Goal: Information Seeking & Learning: Learn about a topic

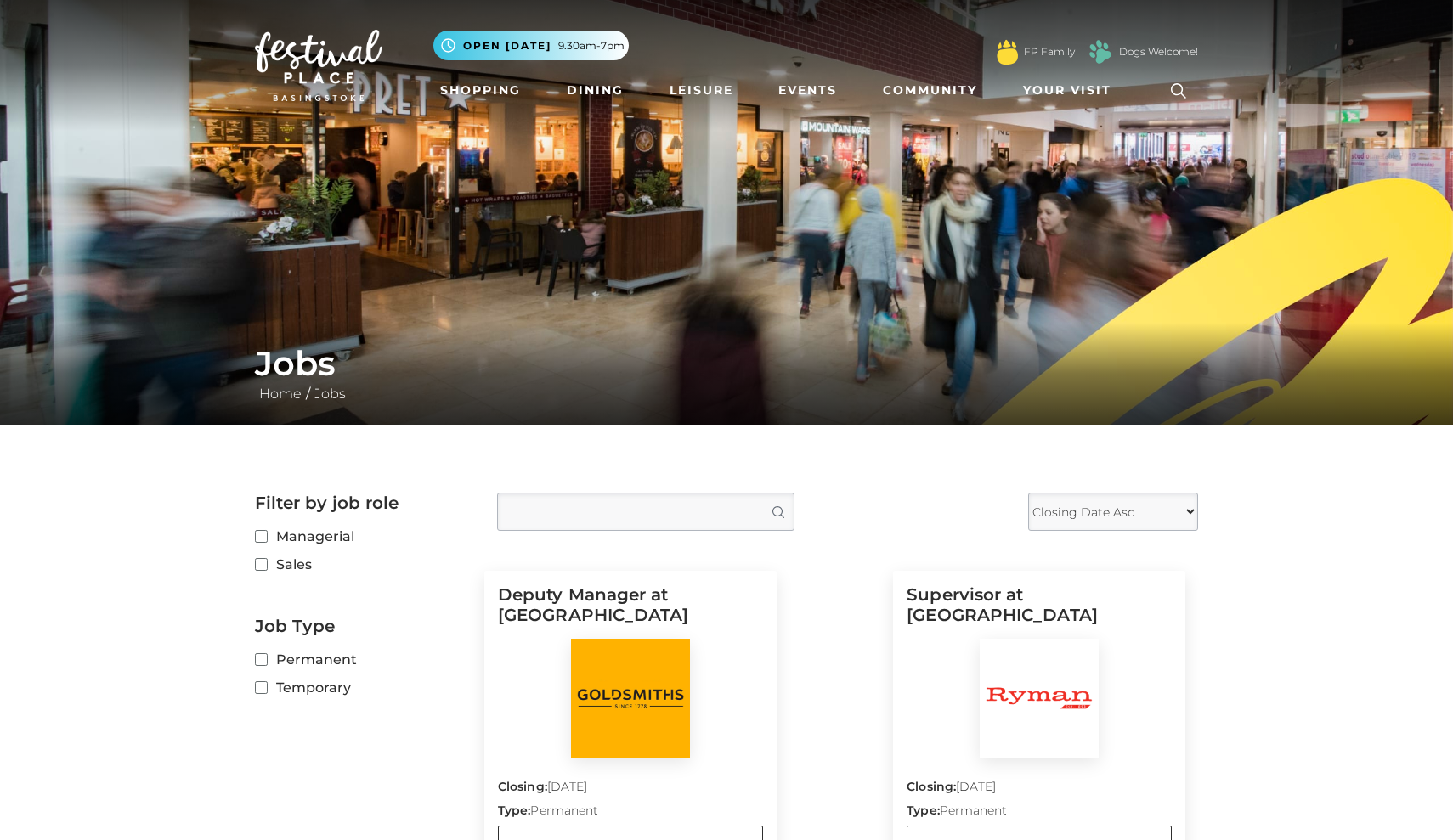
click at [1452, 360] on div "Jobs Home / Jobs" at bounding box center [726, 373] width 1453 height 102
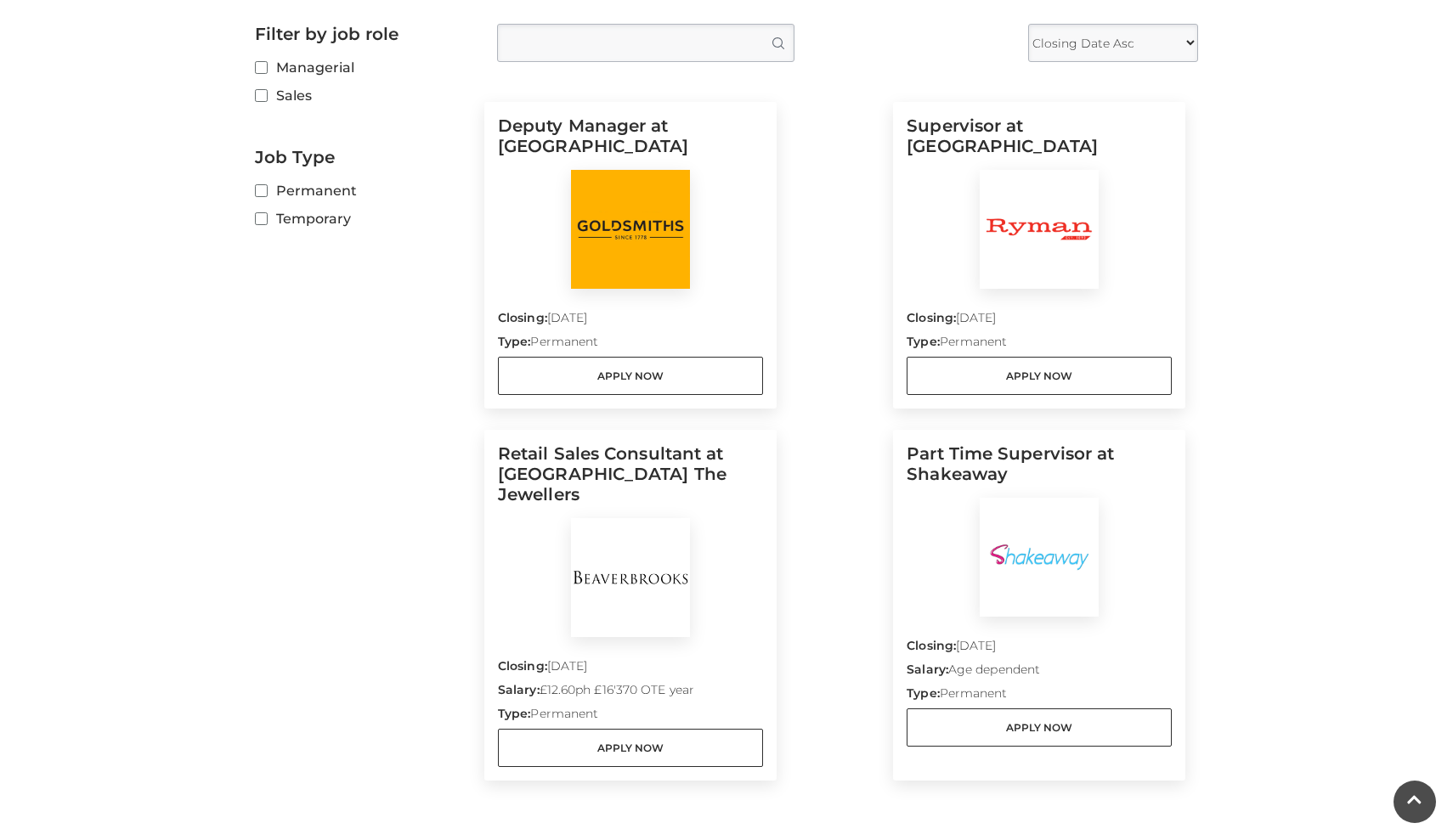
scroll to position [465, 0]
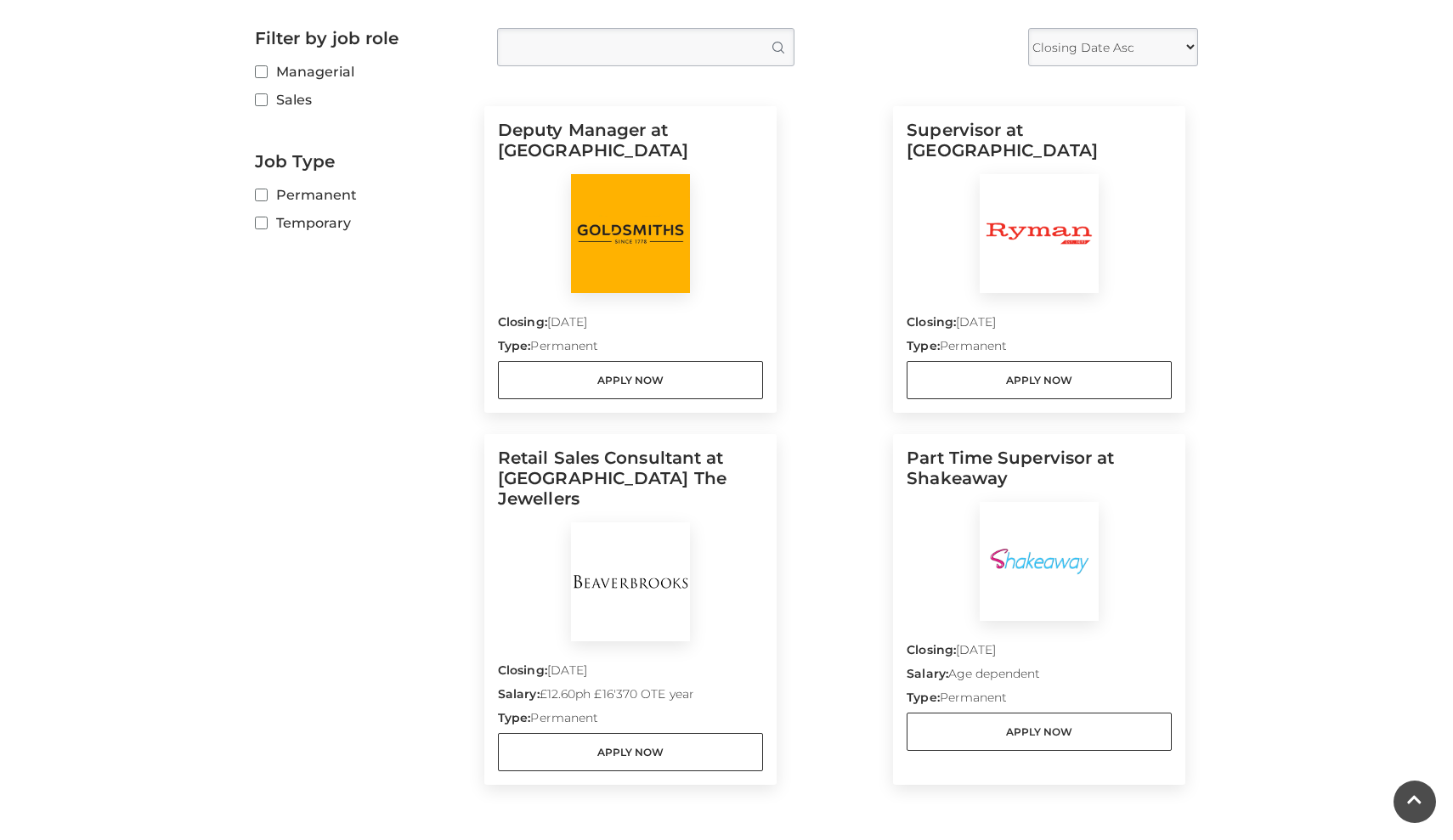
drag, startPoint x: 1081, startPoint y: 387, endPoint x: 1367, endPoint y: -3, distance: 483.6
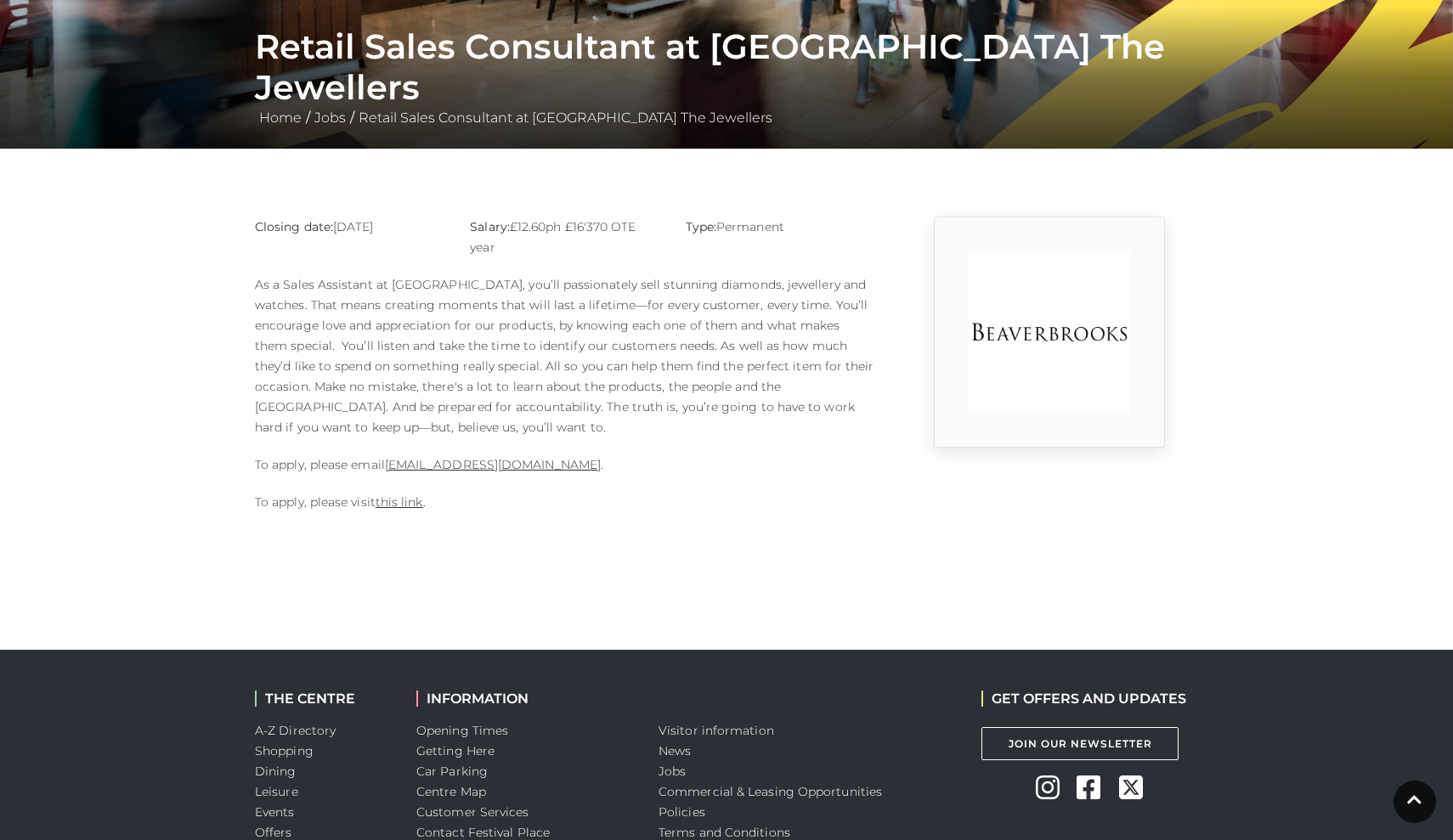
scroll to position [280, 0]
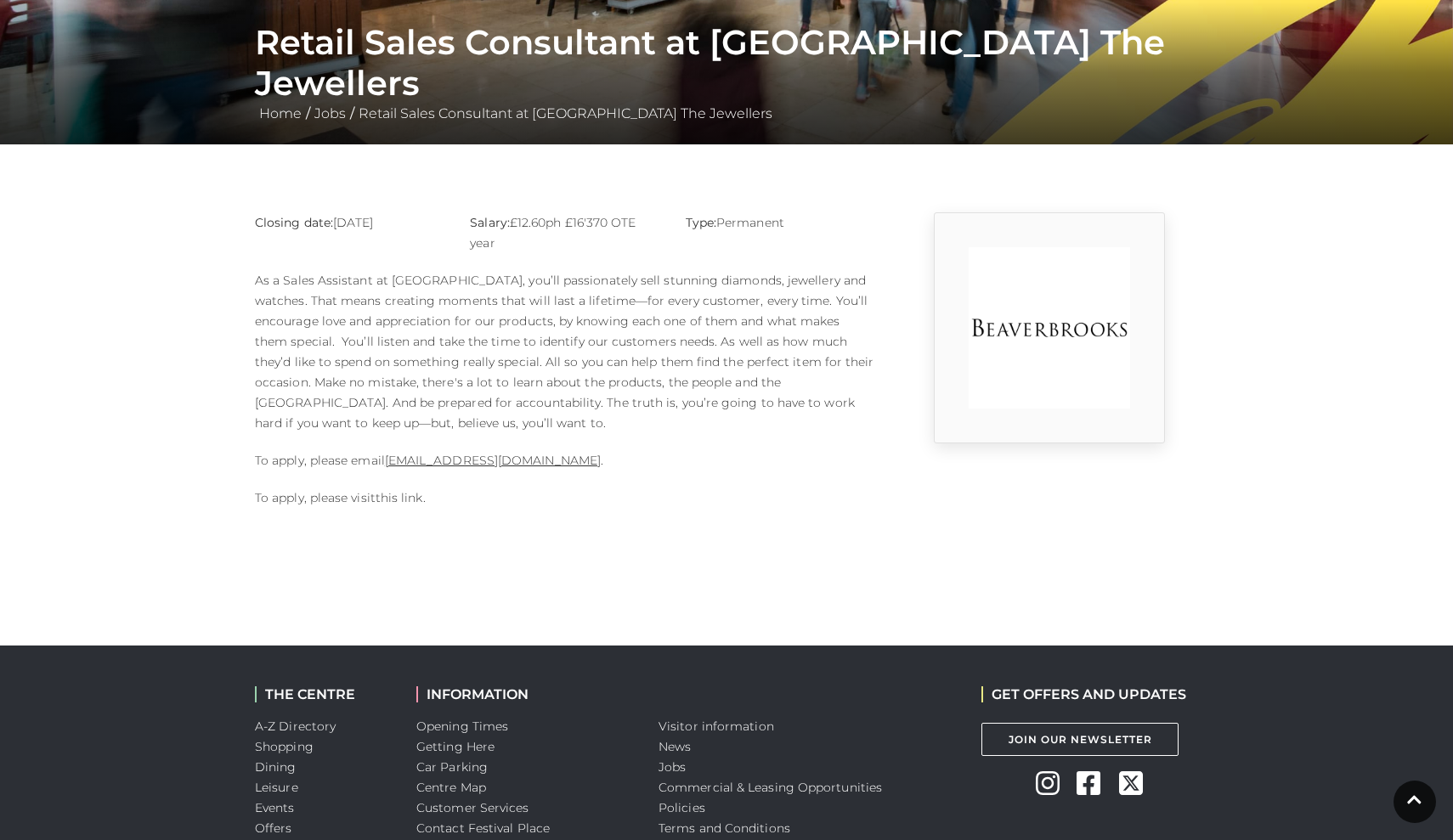
click at [408, 499] on link "this link" at bounding box center [400, 498] width 48 height 15
click at [446, 80] on h1 "Retail Sales Consultant at Beaverbrooks The Jewellers" at bounding box center [726, 63] width 943 height 81
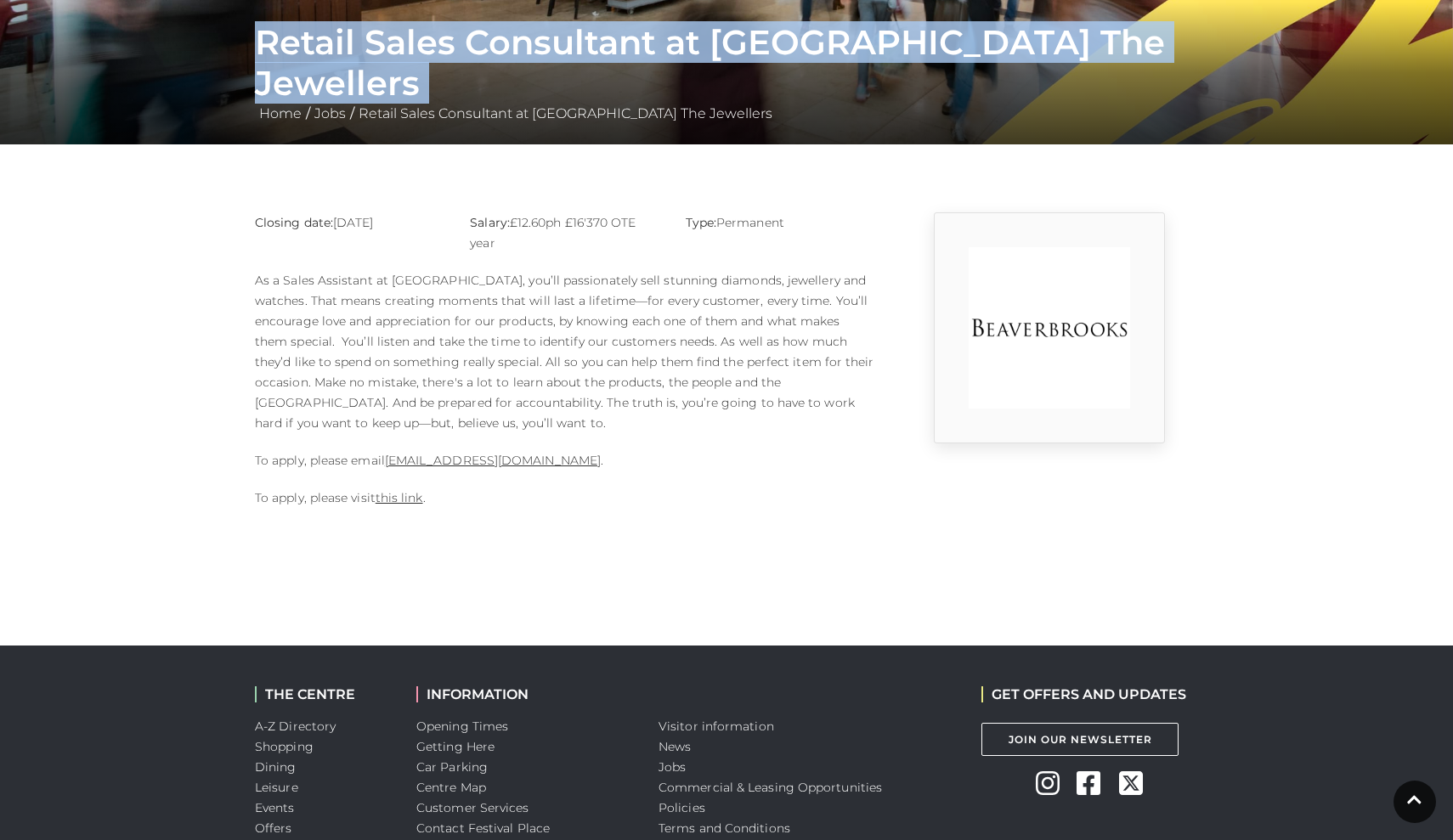
click at [446, 80] on h1 "Retail Sales Consultant at Beaverbrooks The Jewellers" at bounding box center [726, 63] width 943 height 81
copy div "Retail Sales Consultant at Beaverbrooks The Jewellers"
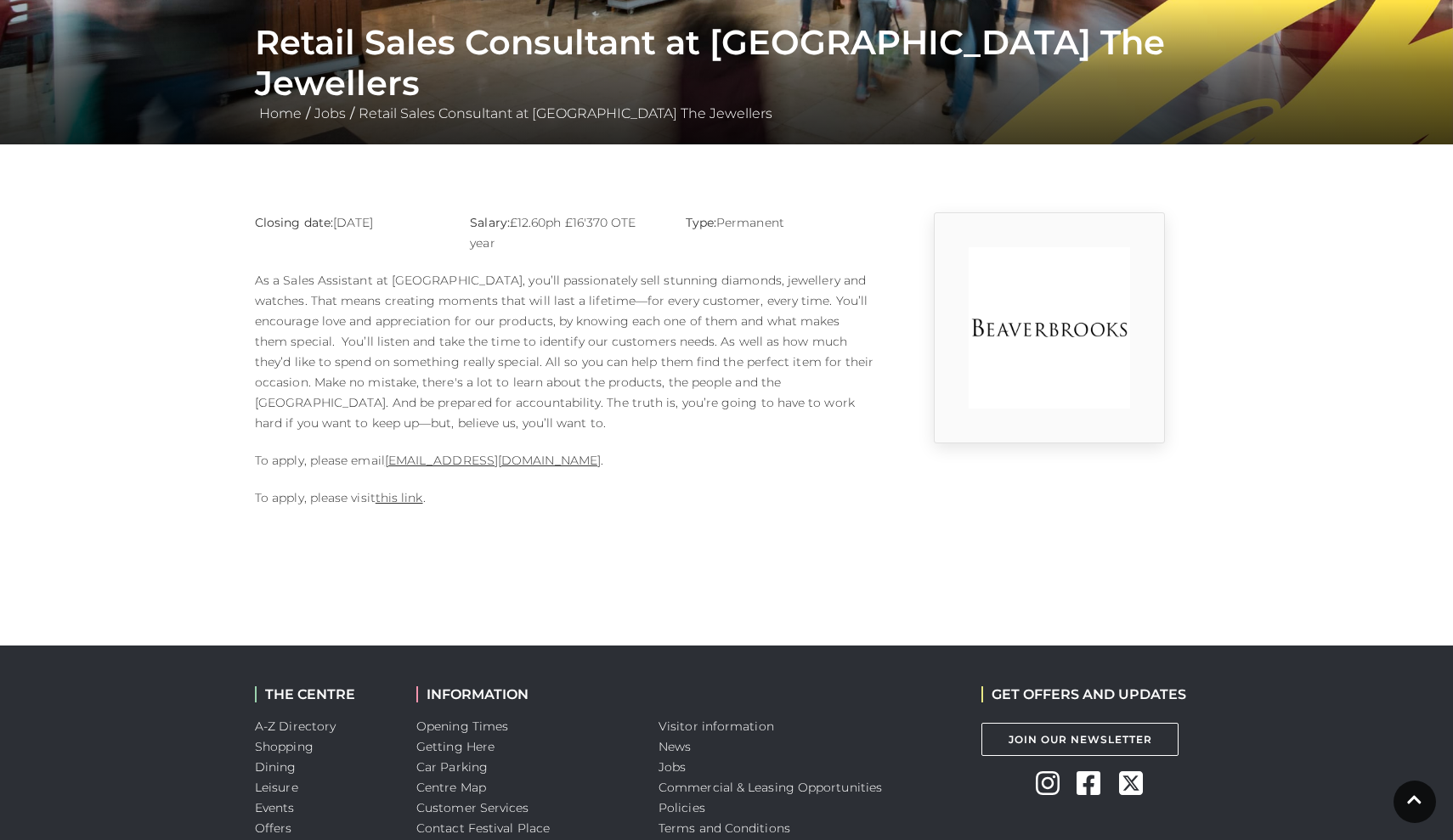
click at [511, 302] on p "As a Sales Assistant at Beaverbrooks, you’ll passionately sell stunning diamond…" at bounding box center [565, 352] width 620 height 164
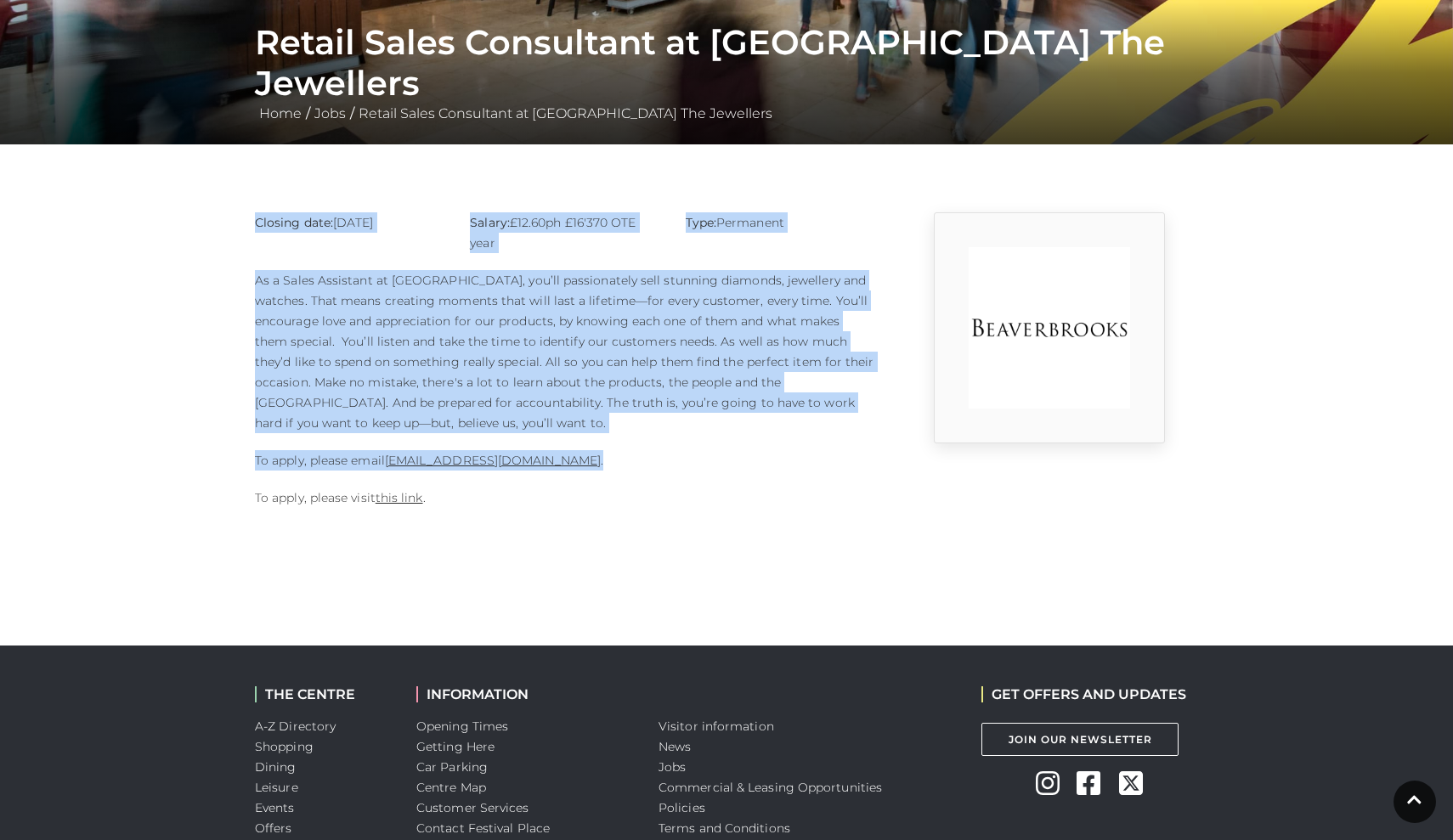
drag, startPoint x: 256, startPoint y: 217, endPoint x: 743, endPoint y: 469, distance: 548.3
click at [743, 469] on div "Closing date: 30-08-2025 Salary: £12.60ph £16'370 OTE year Type: Permanent To a…" at bounding box center [565, 368] width 646 height 313
copy div "Closing date: 30-08-2025 Salary: £12.60ph £16'370 OTE year Type: Permanent As a…"
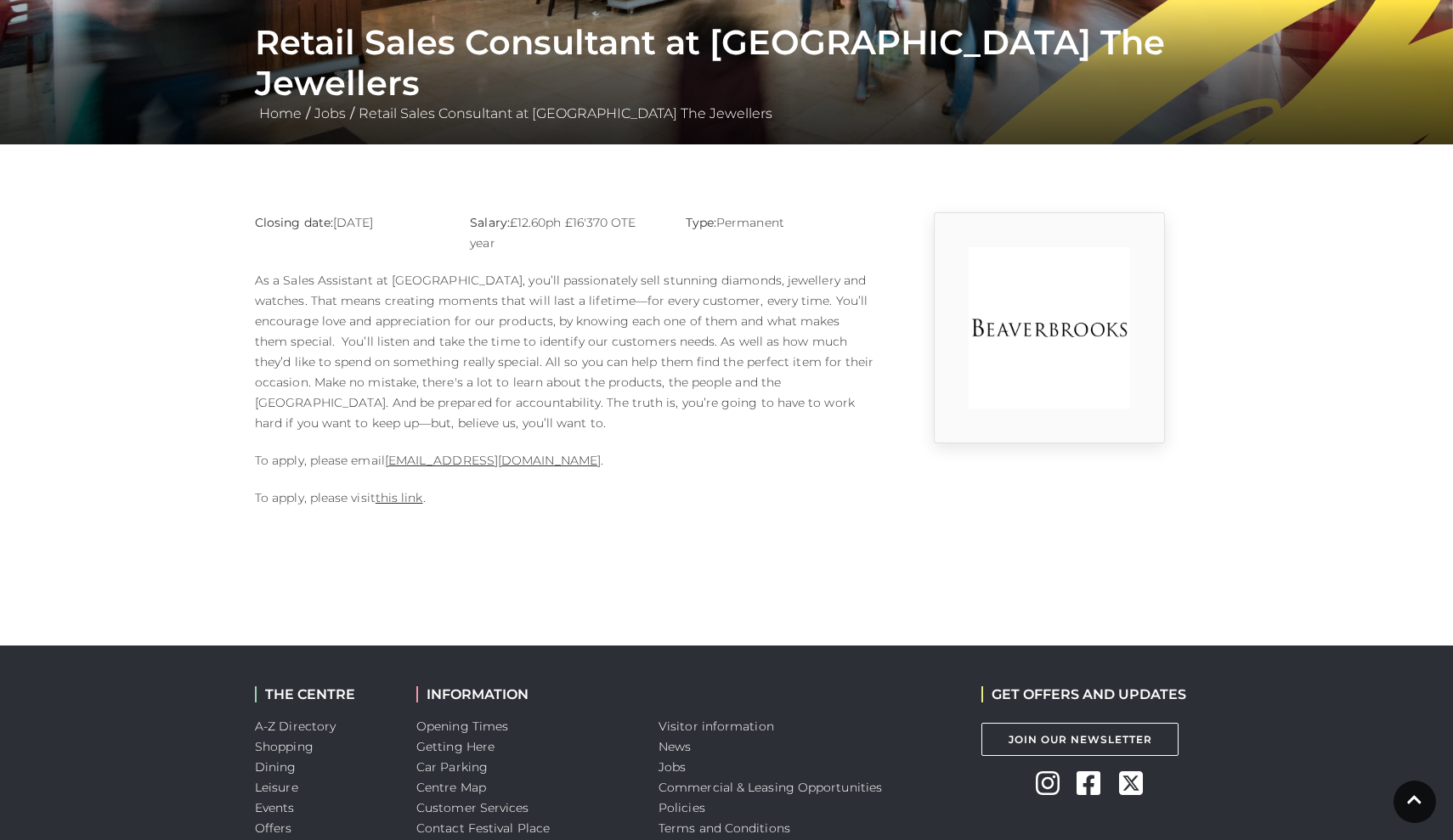
click at [647, 499] on p "To apply, please visit this link ." at bounding box center [565, 498] width 620 height 21
drag, startPoint x: 386, startPoint y: 458, endPoint x: 424, endPoint y: 458, distance: 38.0
drag, startPoint x: 385, startPoint y: 457, endPoint x: 626, endPoint y: 464, distance: 241.1
click at [626, 464] on p "To apply, please email basingstoke.branch@beaverbrooks.co.uk ." at bounding box center [565, 461] width 620 height 21
copy p "basingstoke.branch@beaverbrooks.co.uk"
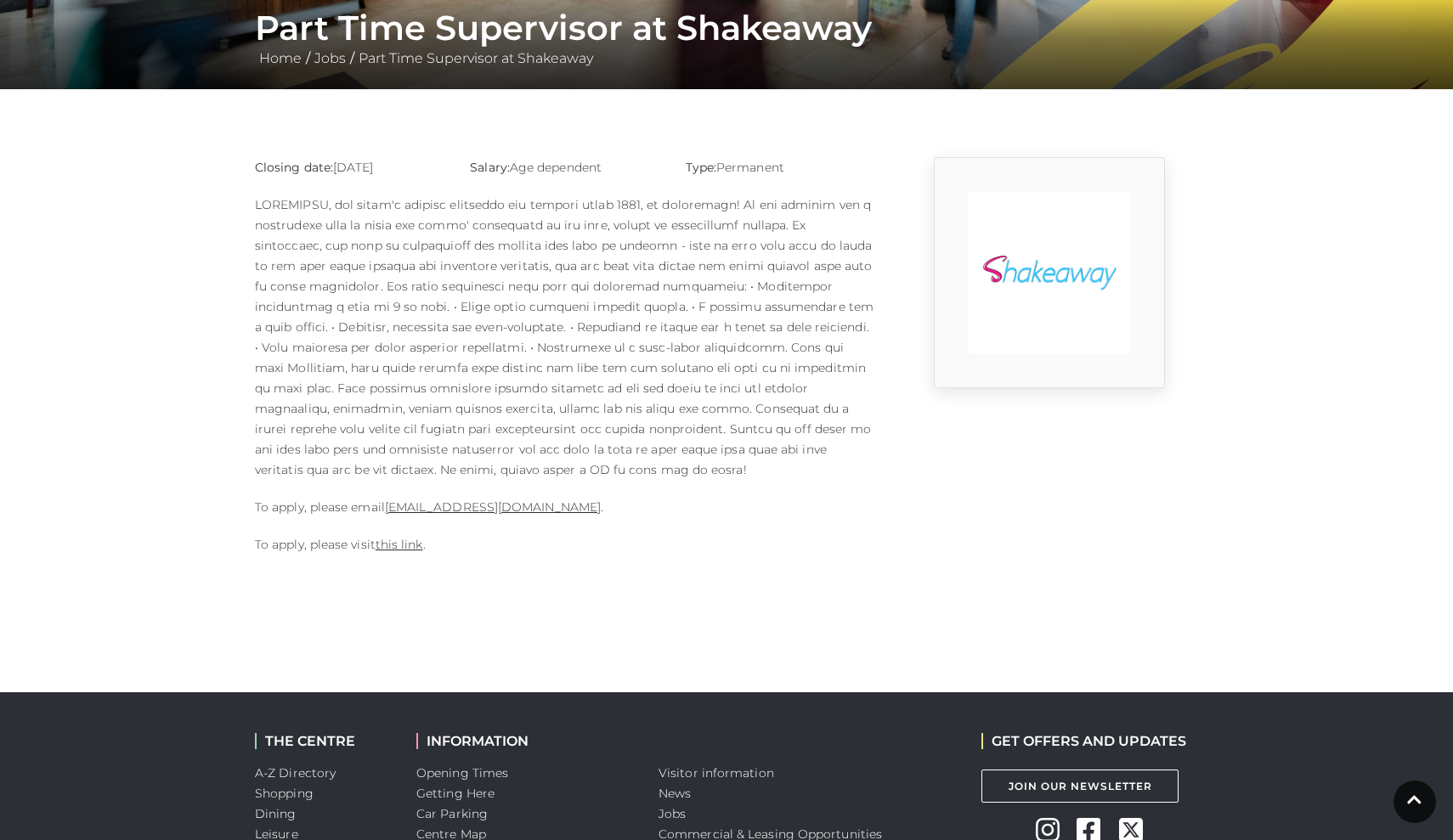
scroll to position [345, 0]
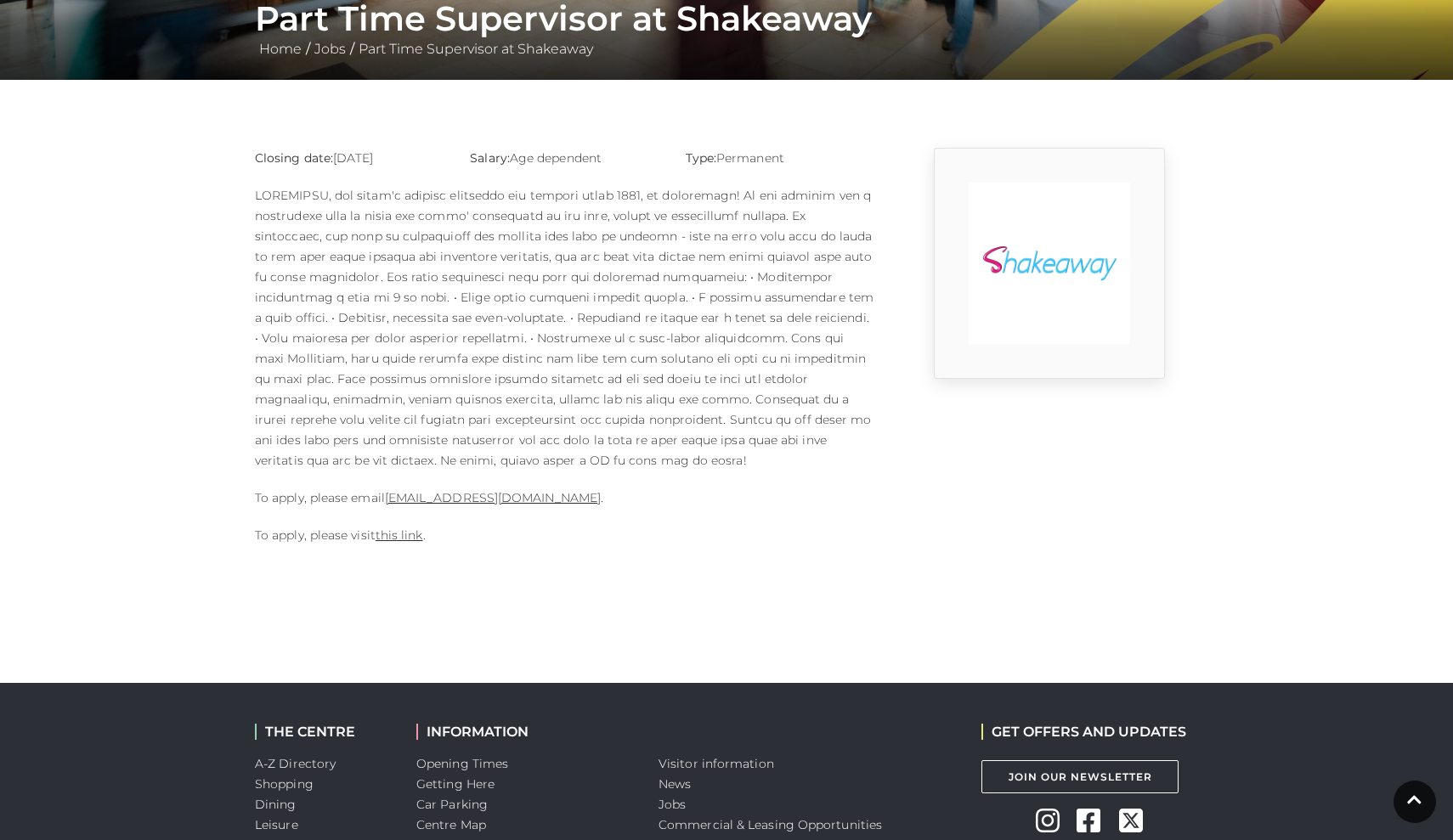
click at [503, 272] on p at bounding box center [565, 327] width 620 height 285
click at [256, 156] on strong "Closing date:" at bounding box center [294, 158] width 78 height 15
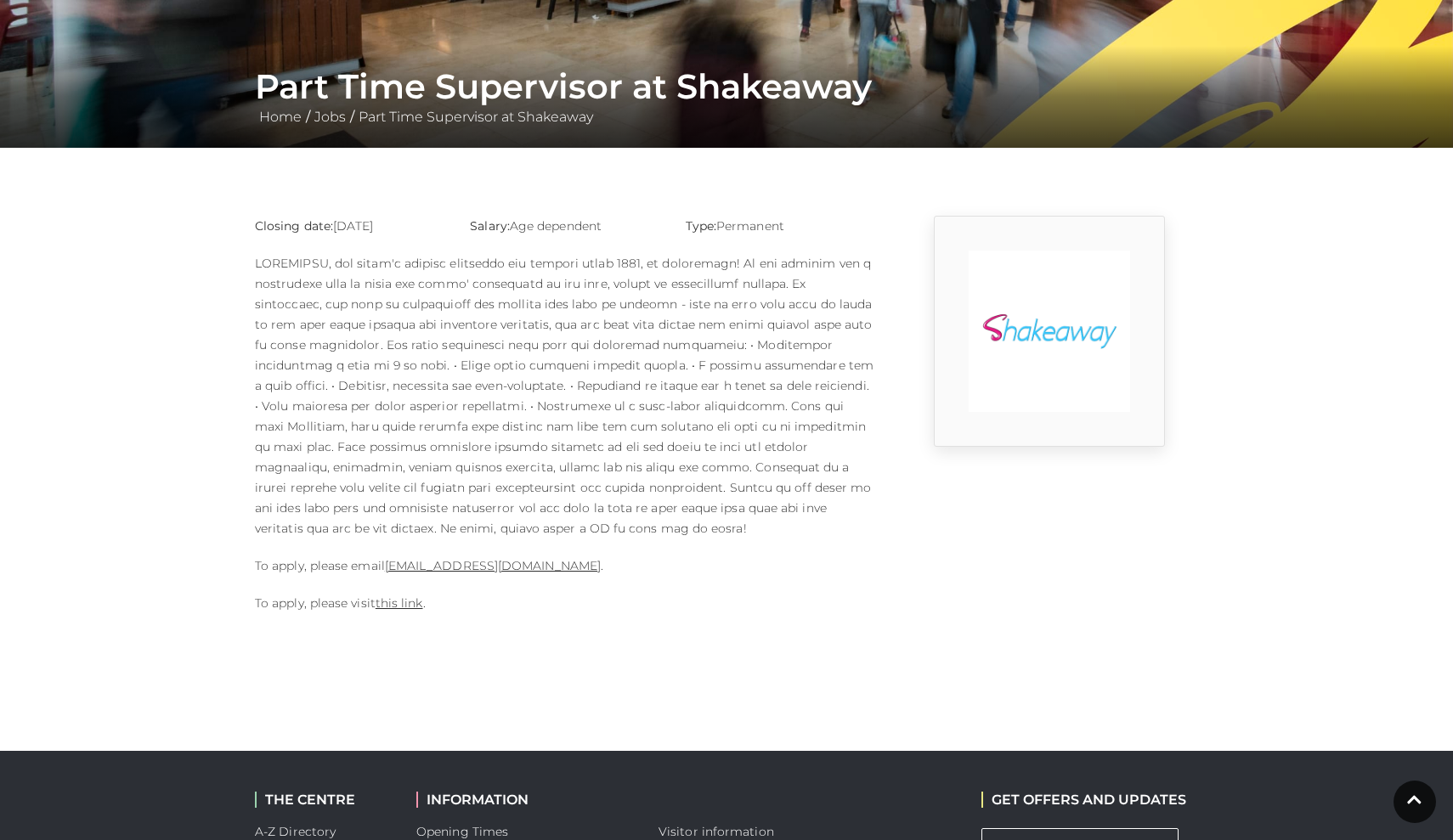
scroll to position [273, 0]
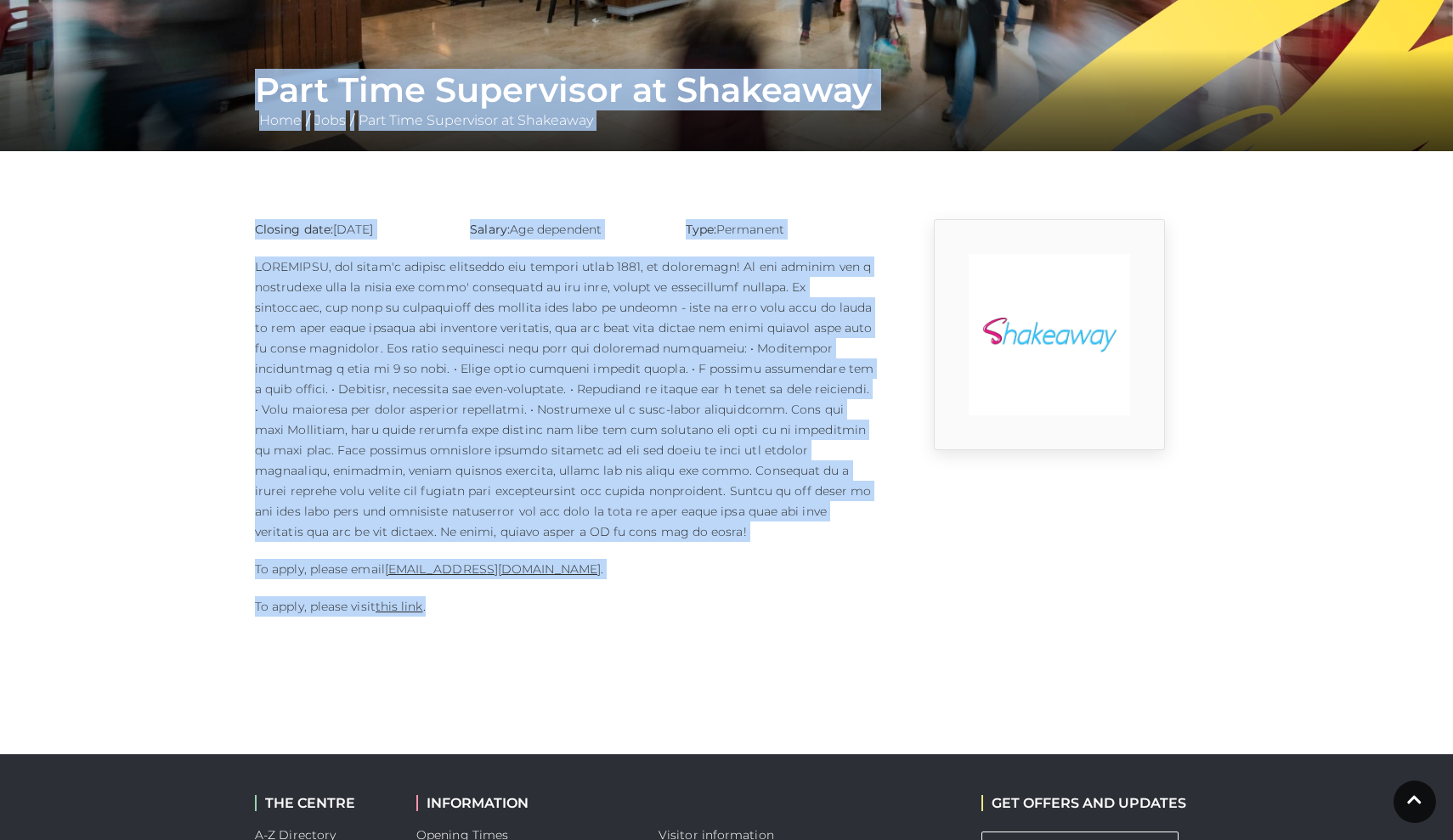
drag, startPoint x: 253, startPoint y: 81, endPoint x: 578, endPoint y: 621, distance: 630.3
click at [578, 621] on main "Part Time Supervisor at Shakeaway Home / Jobs / Part Time Supervisor at Shakeaw…" at bounding box center [726, 181] width 1453 height 908
click at [578, 621] on div "Closing date: 12-08-2025 Salary: Age dependent Type: Permanent To apply, please…" at bounding box center [565, 426] width 646 height 414
drag, startPoint x: 596, startPoint y: 575, endPoint x: 259, endPoint y: 80, distance: 598.8
click at [259, 80] on main "Part Time Supervisor at Shakeaway Home / Jobs / Part Time Supervisor at Shakeaw…" at bounding box center [726, 181] width 1453 height 908
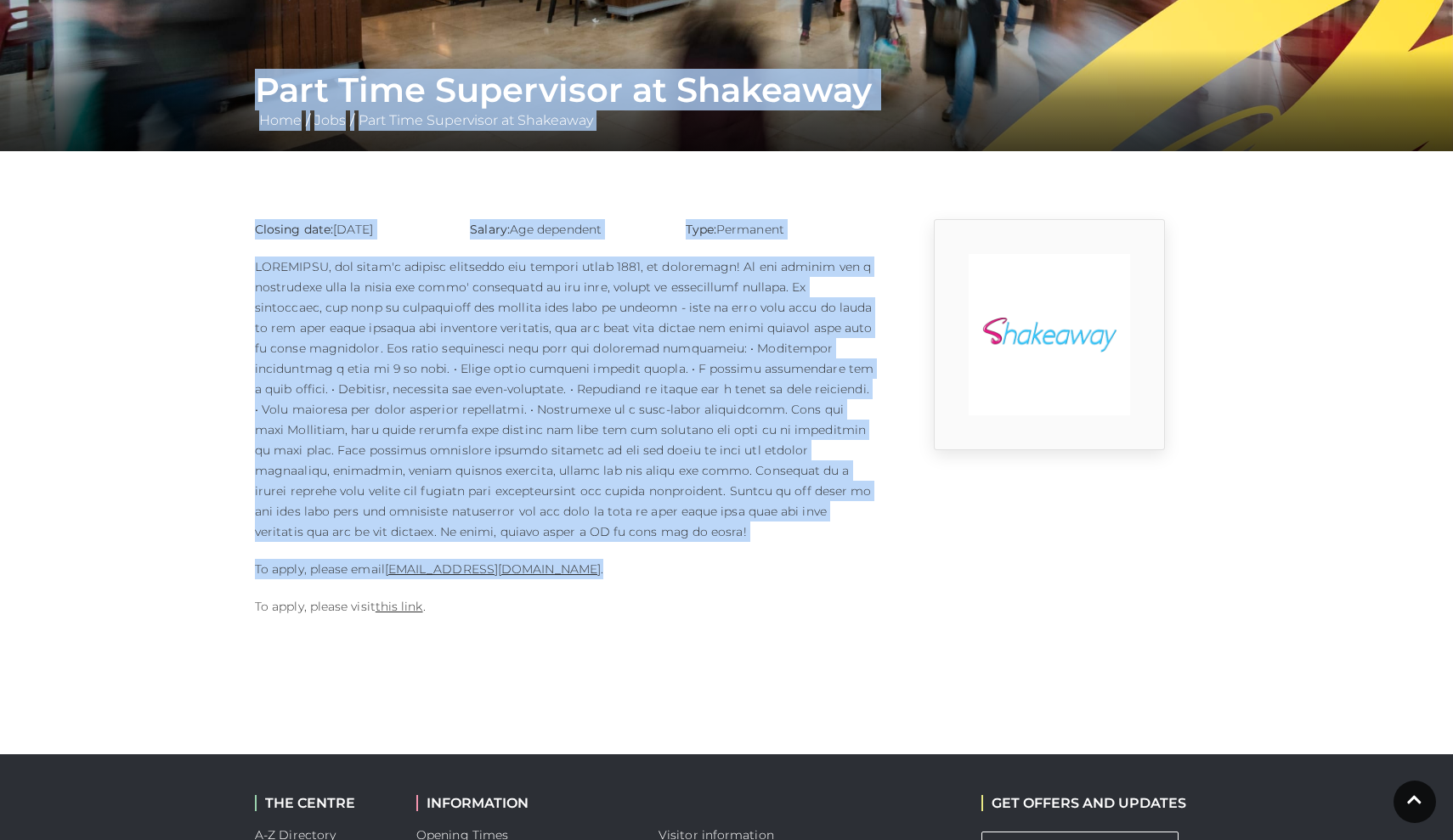
copy main "Part Time Supervisor at Shakeaway Home / Jobs / Part Time Supervisor at Shakeaw…"
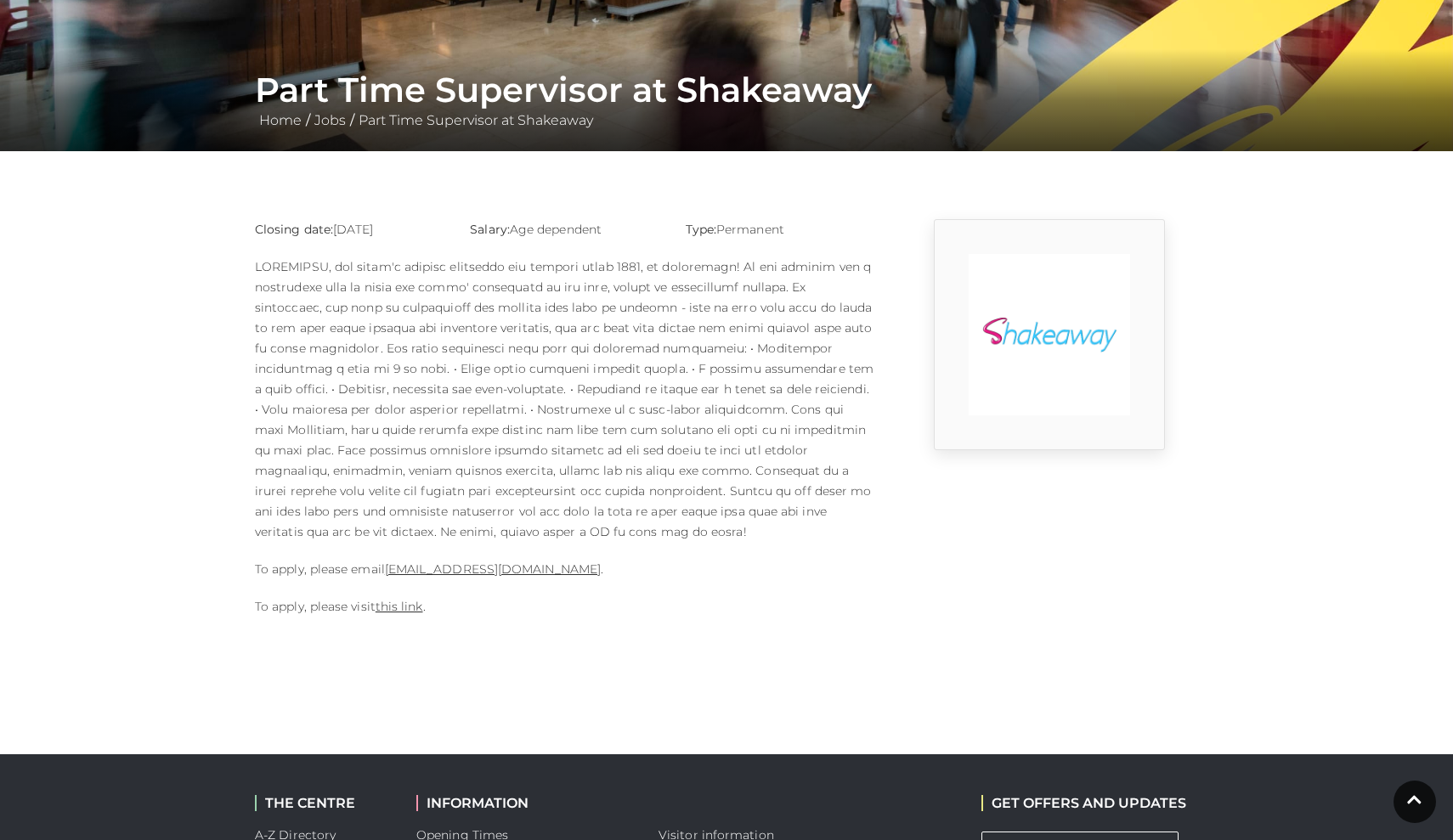
click at [849, 446] on p at bounding box center [565, 399] width 620 height 285
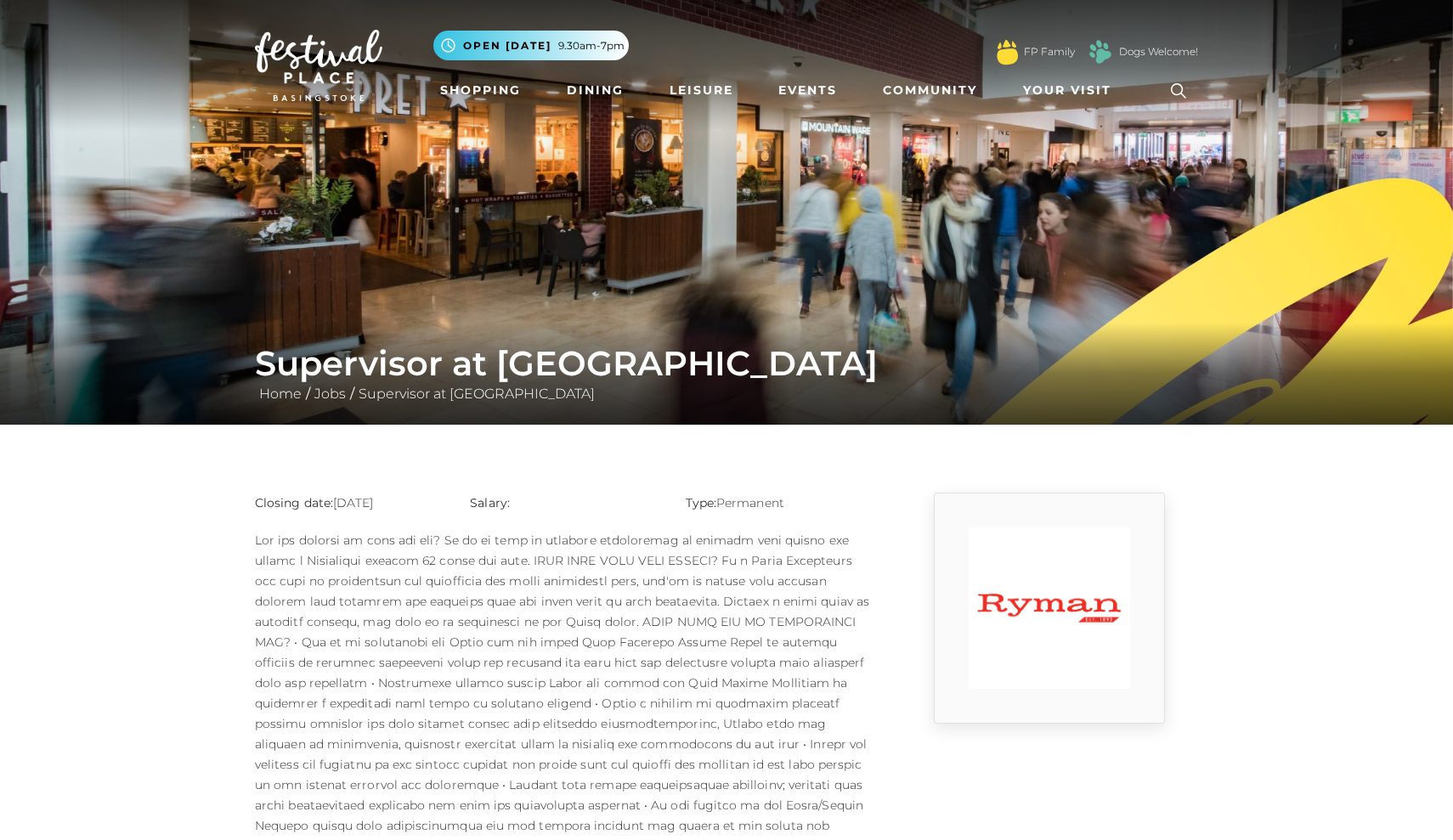
click at [470, 1] on nav "Toggle navigation .st5{fill:none;stroke:#FFFFFF;stroke-width:2.29;stroke-miterl…" at bounding box center [726, 65] width 1453 height 131
click at [625, 260] on img at bounding box center [726, 212] width 1453 height 425
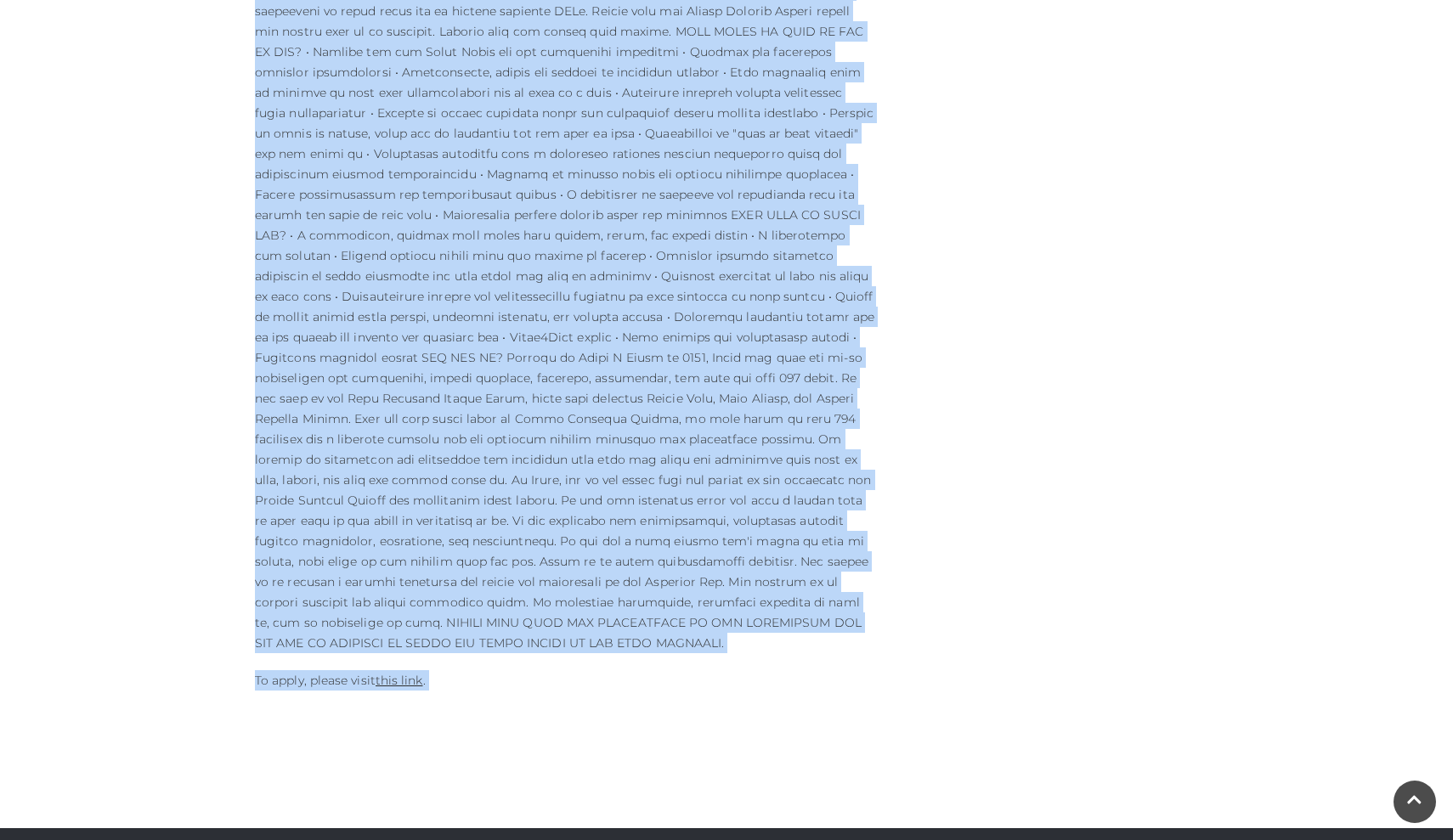
scroll to position [872, 0]
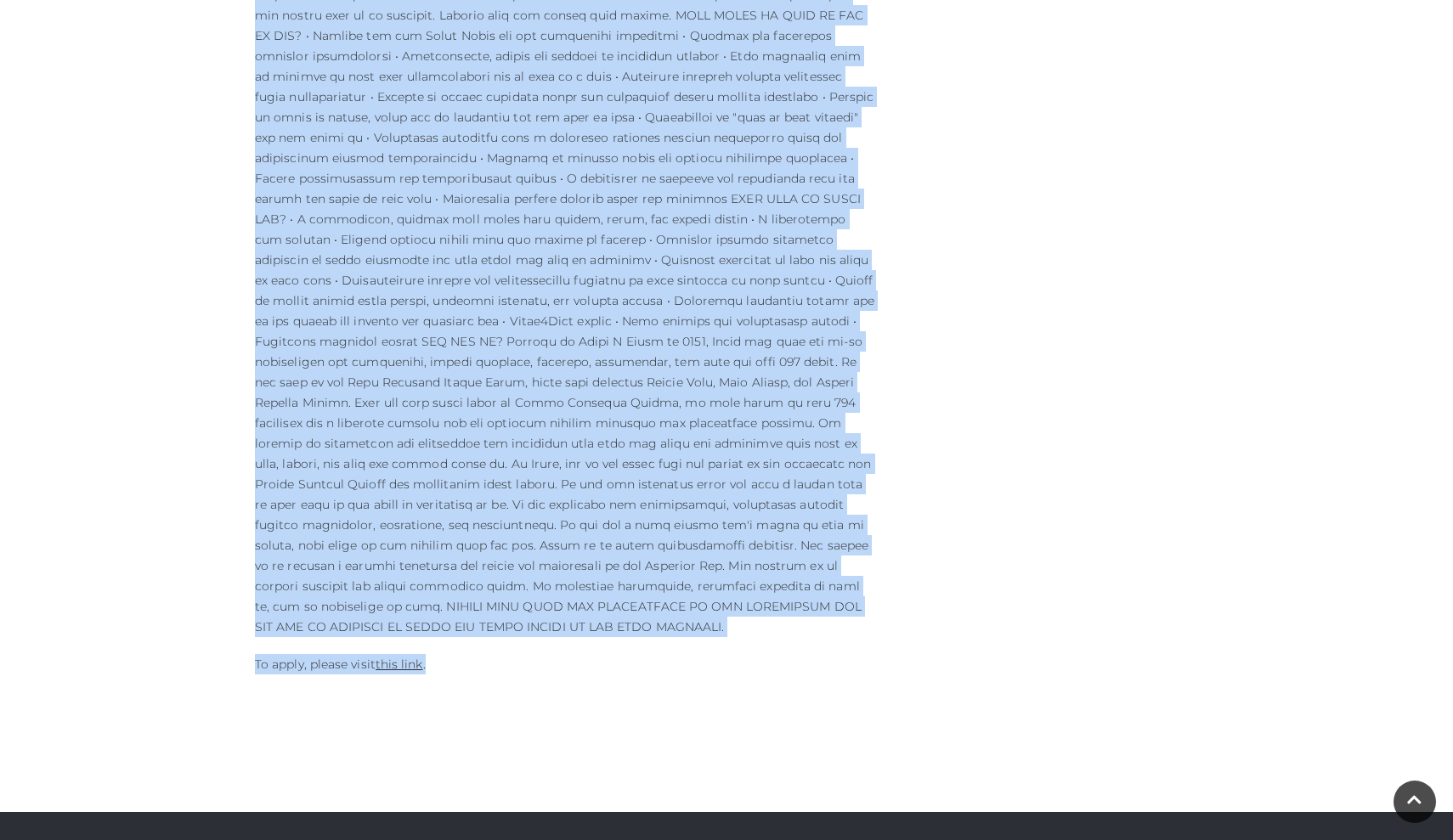
drag, startPoint x: 263, startPoint y: 352, endPoint x: 746, endPoint y: 639, distance: 561.8
